Goal: Task Accomplishment & Management: Use online tool/utility

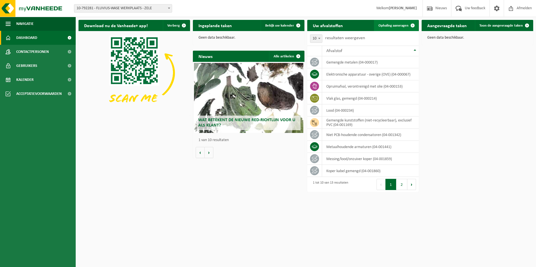
click at [393, 25] on span "Ophaling aanvragen" at bounding box center [393, 26] width 30 height 4
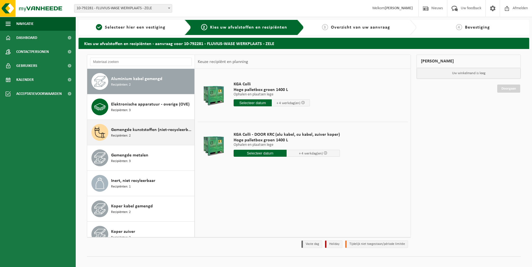
click at [141, 134] on div "Gemengde kunststoffen (niet-recycleerbaar), exclusief PVC Recipiënten: 2" at bounding box center [152, 132] width 82 height 17
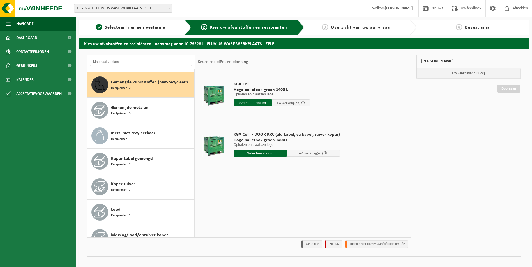
scroll to position [51, 0]
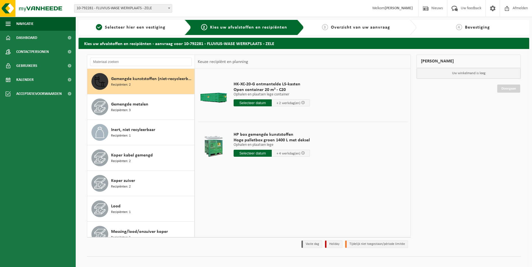
click at [251, 102] on input "text" at bounding box center [252, 102] width 38 height 7
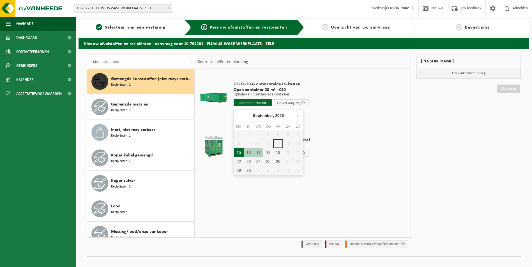
click at [238, 153] on div "15" at bounding box center [239, 152] width 10 height 9
type input "Van 2025-09-15"
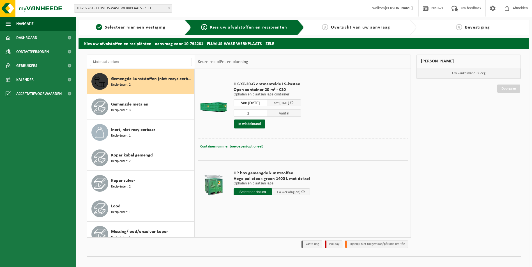
click at [242, 144] on button "Containernummer toevoegen(optioneel) Annuleren" at bounding box center [232, 147] width 64 height 8
type input "C20-5222"
click at [249, 121] on button "In winkelmand" at bounding box center [249, 124] width 31 height 9
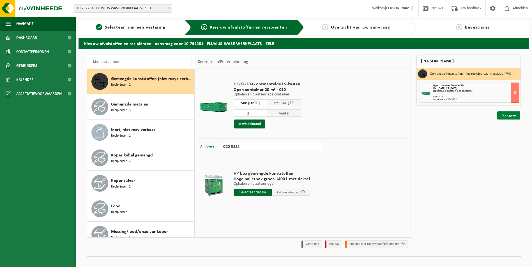
click at [511, 114] on link "Doorgaan" at bounding box center [508, 116] width 23 height 8
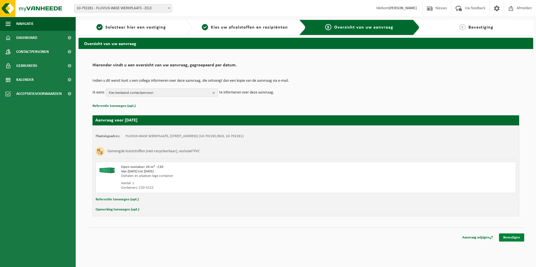
click at [512, 235] on link "Bevestigen" at bounding box center [511, 238] width 25 height 8
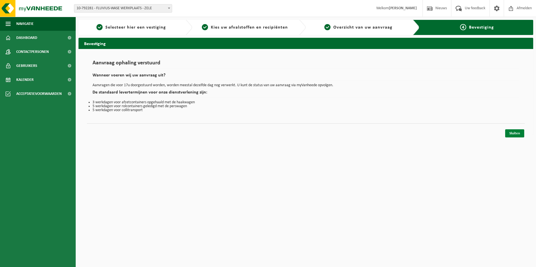
click at [516, 133] on link "Sluiten" at bounding box center [514, 133] width 19 height 8
